Goal: Task Accomplishment & Management: Use online tool/utility

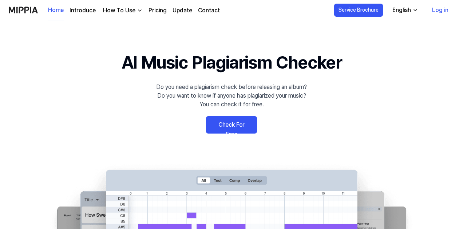
drag, startPoint x: 0, startPoint y: 0, endPoint x: 242, endPoint y: 125, distance: 272.1
click at [242, 125] on link "Check For Free" at bounding box center [231, 124] width 51 height 17
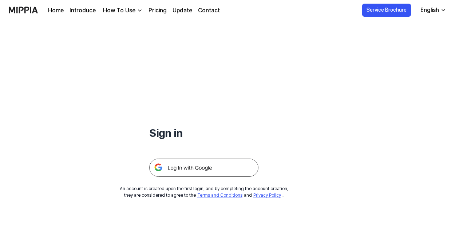
click at [217, 172] on img at bounding box center [203, 168] width 109 height 18
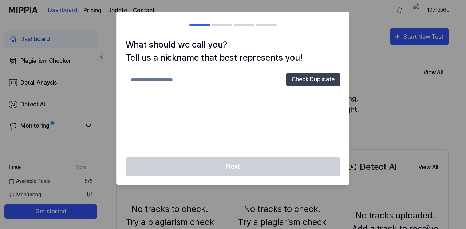
click at [230, 77] on input "text" at bounding box center [203, 80] width 157 height 15
type input "******"
click at [329, 79] on button "Check Duplicate" at bounding box center [313, 79] width 55 height 13
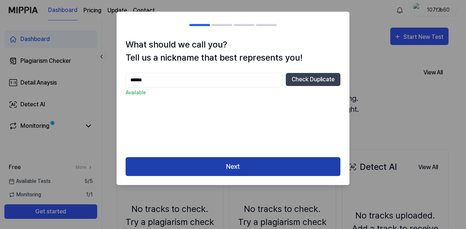
click at [271, 170] on button "Next" at bounding box center [232, 166] width 215 height 19
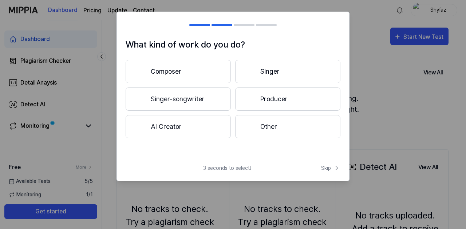
click at [264, 71] on button "Singer" at bounding box center [287, 71] width 105 height 23
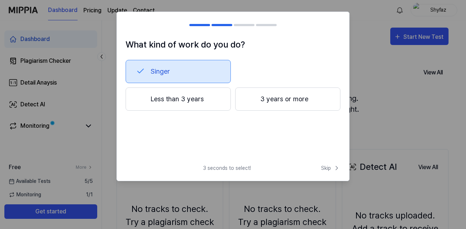
click at [219, 102] on button "Less than 3 years" at bounding box center [177, 99] width 105 height 23
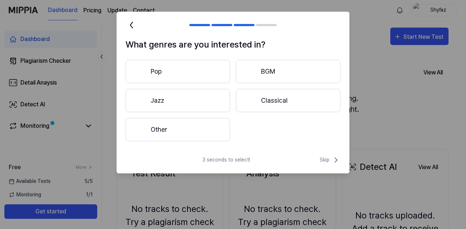
click at [198, 70] on button "Pop" at bounding box center [177, 71] width 104 height 23
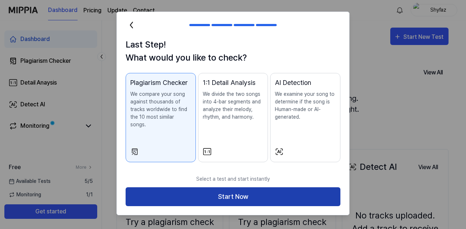
click at [278, 192] on button "Start Now" at bounding box center [232, 197] width 215 height 19
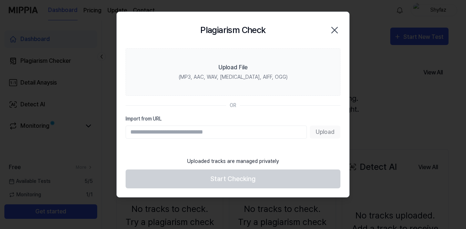
paste input "**********"
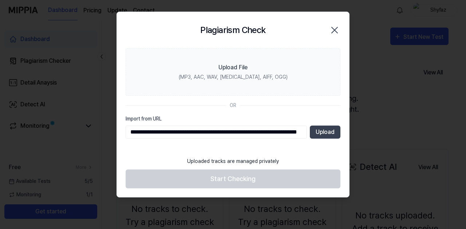
scroll to position [0, 57]
type input "**********"
click at [327, 133] on button "Upload" at bounding box center [325, 132] width 31 height 13
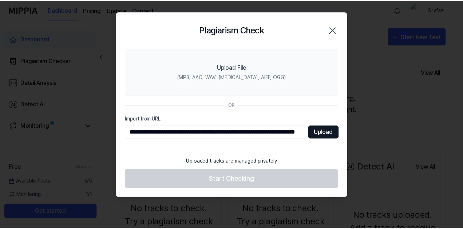
scroll to position [0, 0]
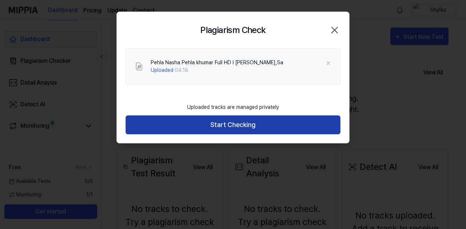
click at [248, 127] on button "Start Checking" at bounding box center [232, 125] width 215 height 19
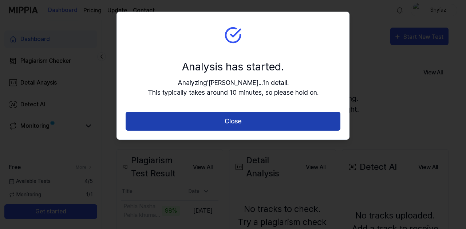
click at [265, 126] on button "Close" at bounding box center [232, 121] width 215 height 19
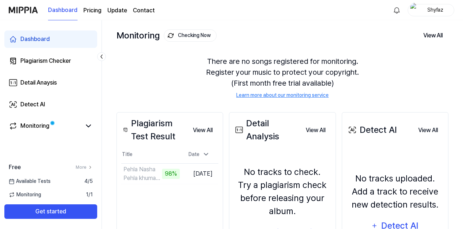
scroll to position [73, 0]
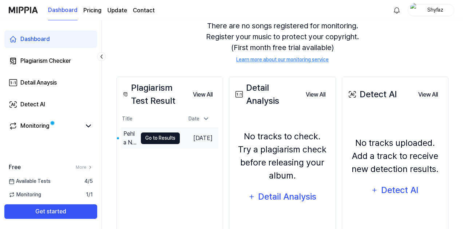
click at [147, 141] on button "Go to Results" at bounding box center [160, 139] width 39 height 12
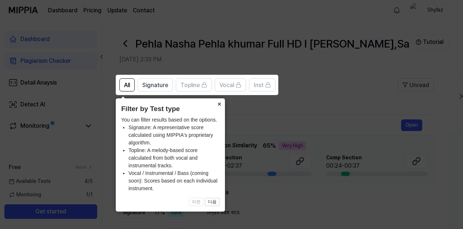
click at [220, 103] on button "×" at bounding box center [219, 104] width 12 height 10
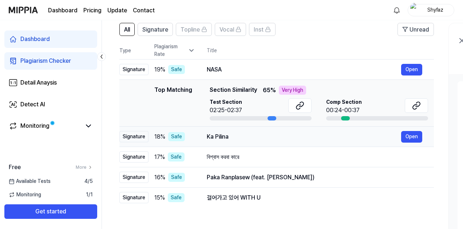
scroll to position [28, 0]
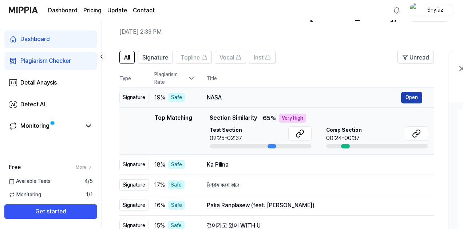
click at [404, 96] on button "Open" at bounding box center [411, 98] width 21 height 12
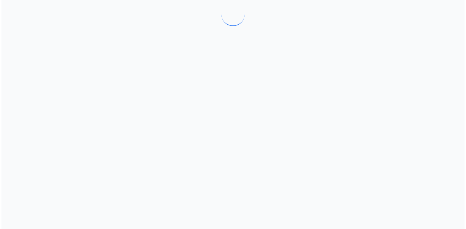
scroll to position [0, 0]
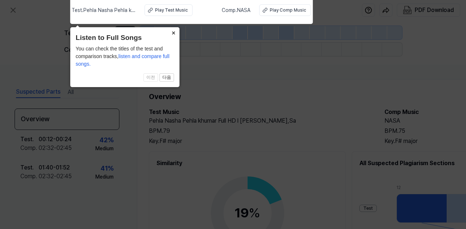
click at [172, 34] on button "×" at bounding box center [174, 32] width 12 height 10
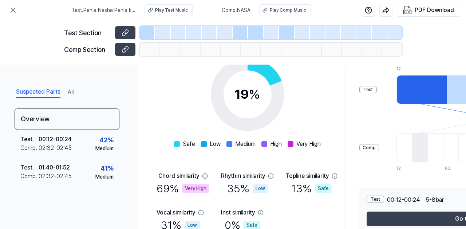
scroll to position [160, 0]
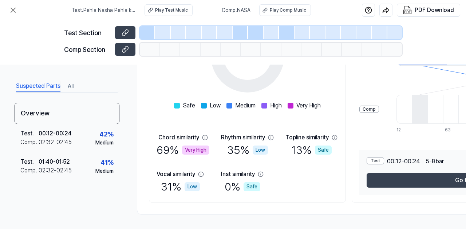
click at [380, 160] on div "Test" at bounding box center [374, 160] width 17 height 7
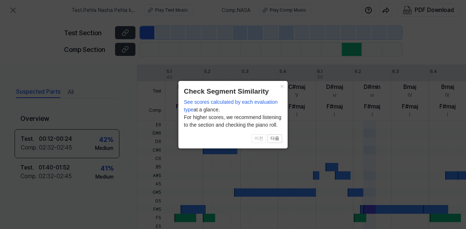
scroll to position [271, 0]
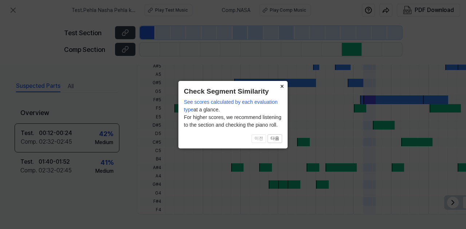
click at [281, 86] on button "×" at bounding box center [282, 86] width 12 height 10
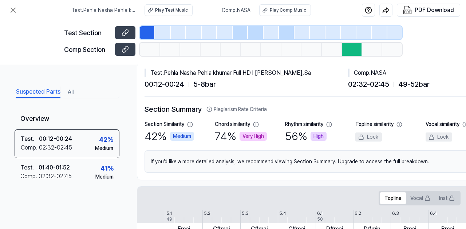
scroll to position [0, 0]
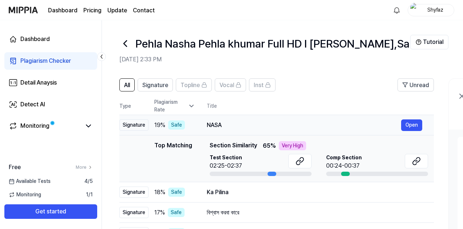
click at [210, 123] on div "NASA" at bounding box center [304, 125] width 194 height 9
click at [220, 125] on div "NASA" at bounding box center [304, 125] width 194 height 9
click at [298, 145] on div "Very High" at bounding box center [292, 145] width 27 height 9
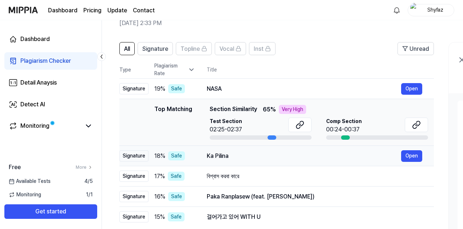
click at [188, 155] on div "18 % Safe" at bounding box center [174, 156] width 41 height 9
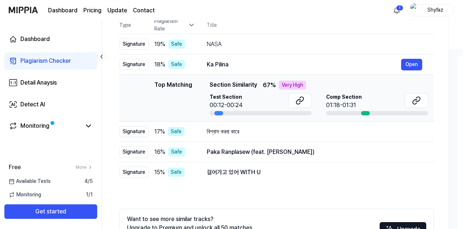
scroll to position [0, 0]
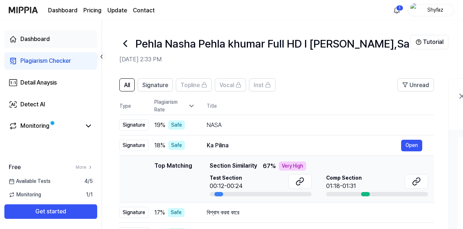
click at [40, 41] on div "Dashboard" at bounding box center [34, 39] width 29 height 9
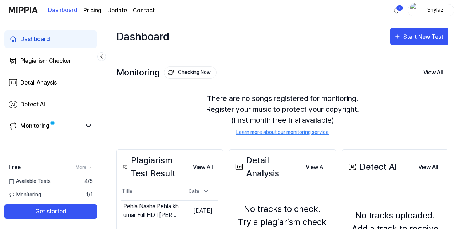
click at [421, 45] on div "Dashboard Start New Test" at bounding box center [282, 36] width 332 height 32
click at [423, 40] on div "Start New Test" at bounding box center [423, 36] width 41 height 9
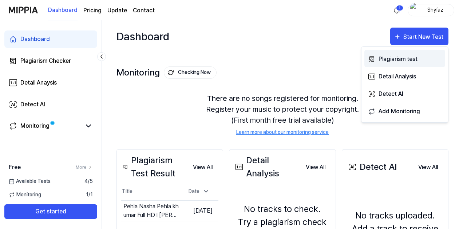
click at [403, 61] on div "Plagiarism test" at bounding box center [409, 59] width 63 height 9
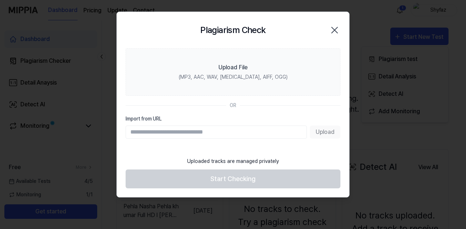
click at [332, 35] on div "Plagiarism Check Close" at bounding box center [232, 30] width 215 height 19
drag, startPoint x: 334, startPoint y: 28, endPoint x: 327, endPoint y: 25, distance: 7.8
click at [334, 27] on icon "button" at bounding box center [334, 30] width 12 height 12
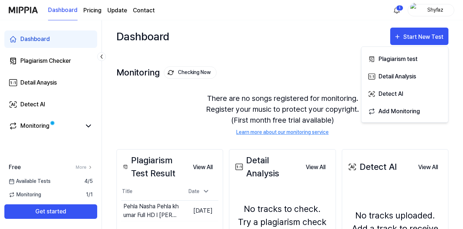
click at [23, 11] on img at bounding box center [23, 10] width 29 height 20
